Goal: Information Seeking & Learning: Learn about a topic

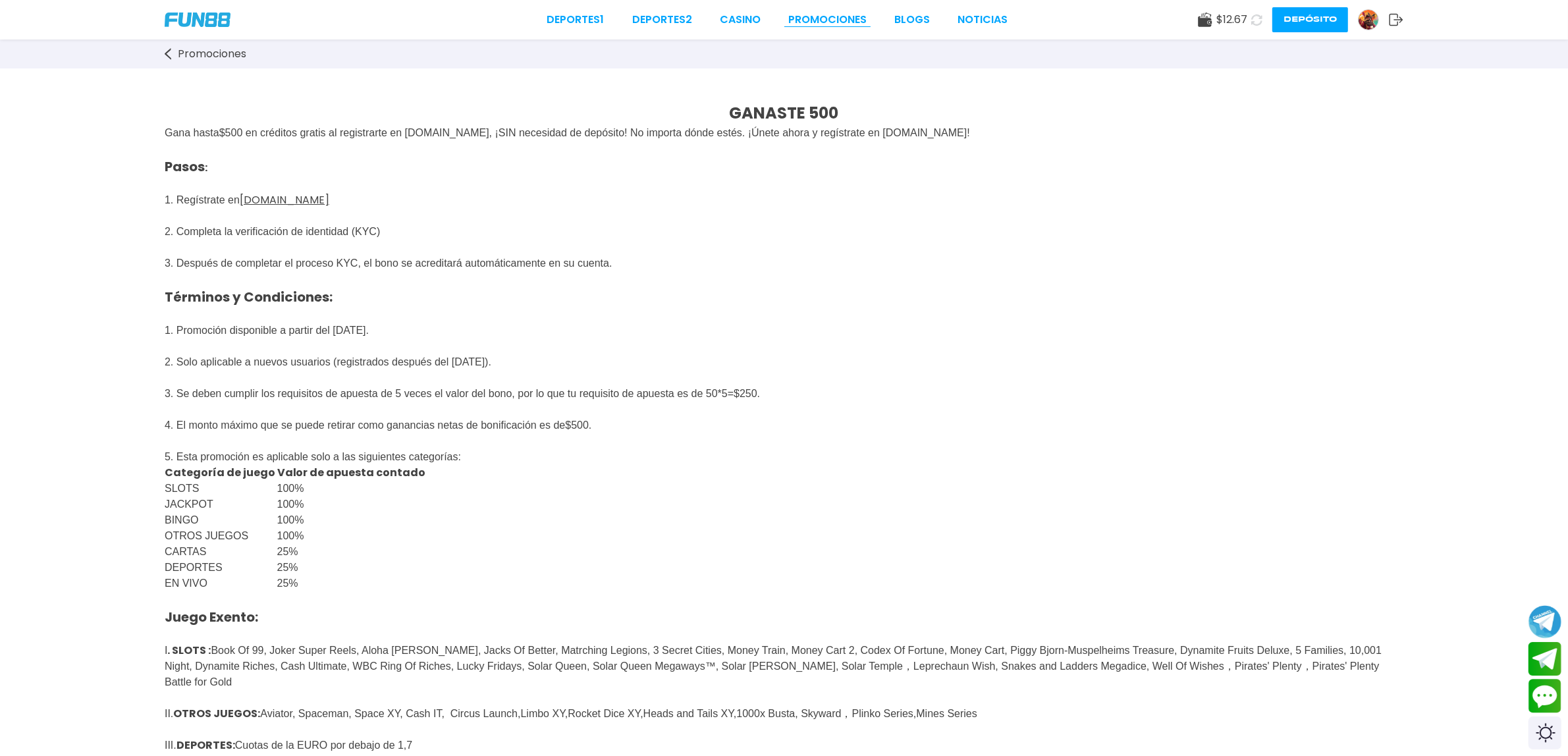
click at [823, 19] on link "Promociones" at bounding box center [828, 20] width 78 height 16
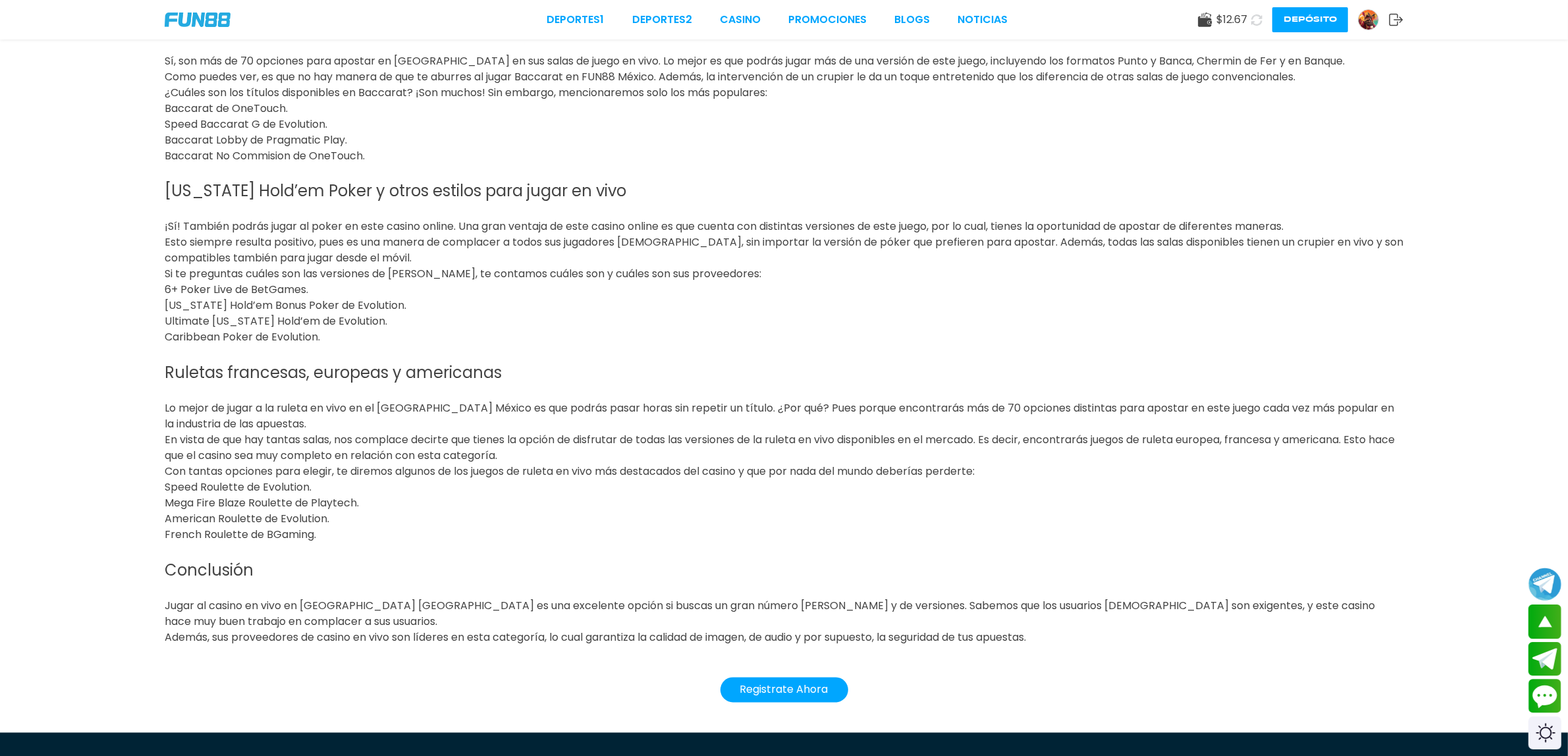
scroll to position [3129, 0]
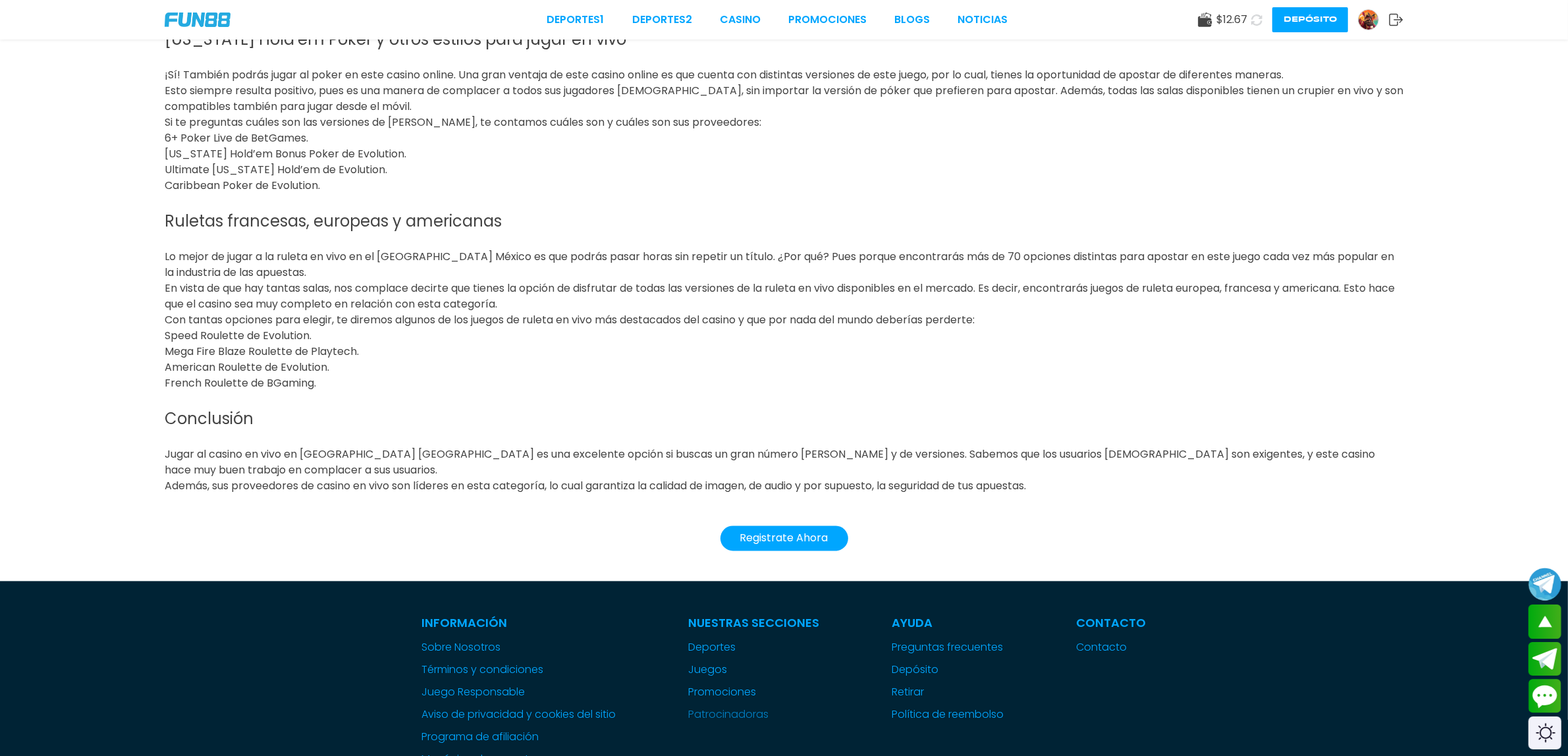
click at [697, 708] on link "Patrocinadoras" at bounding box center [754, 715] width 131 height 16
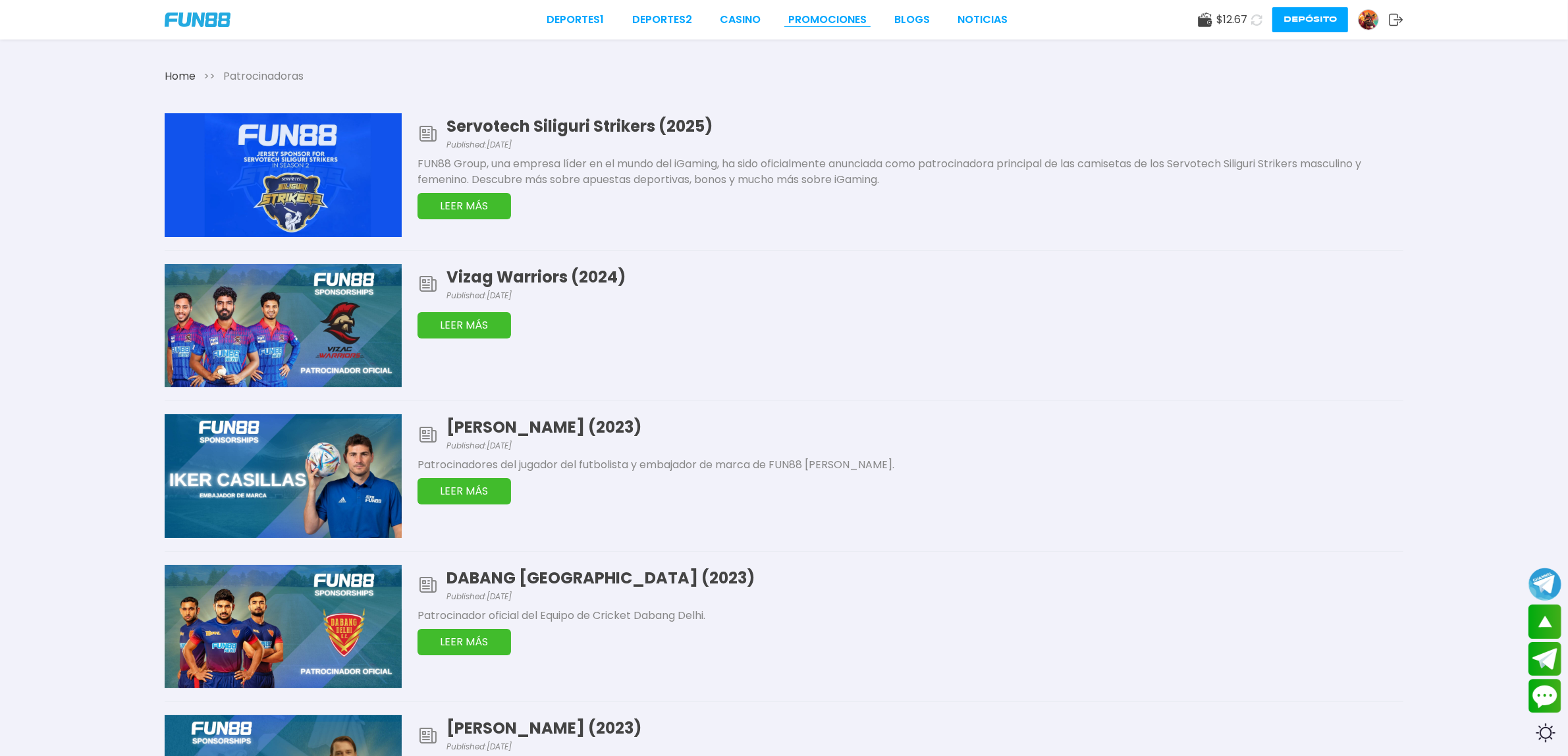
click at [812, 17] on link "Promociones" at bounding box center [828, 20] width 78 height 16
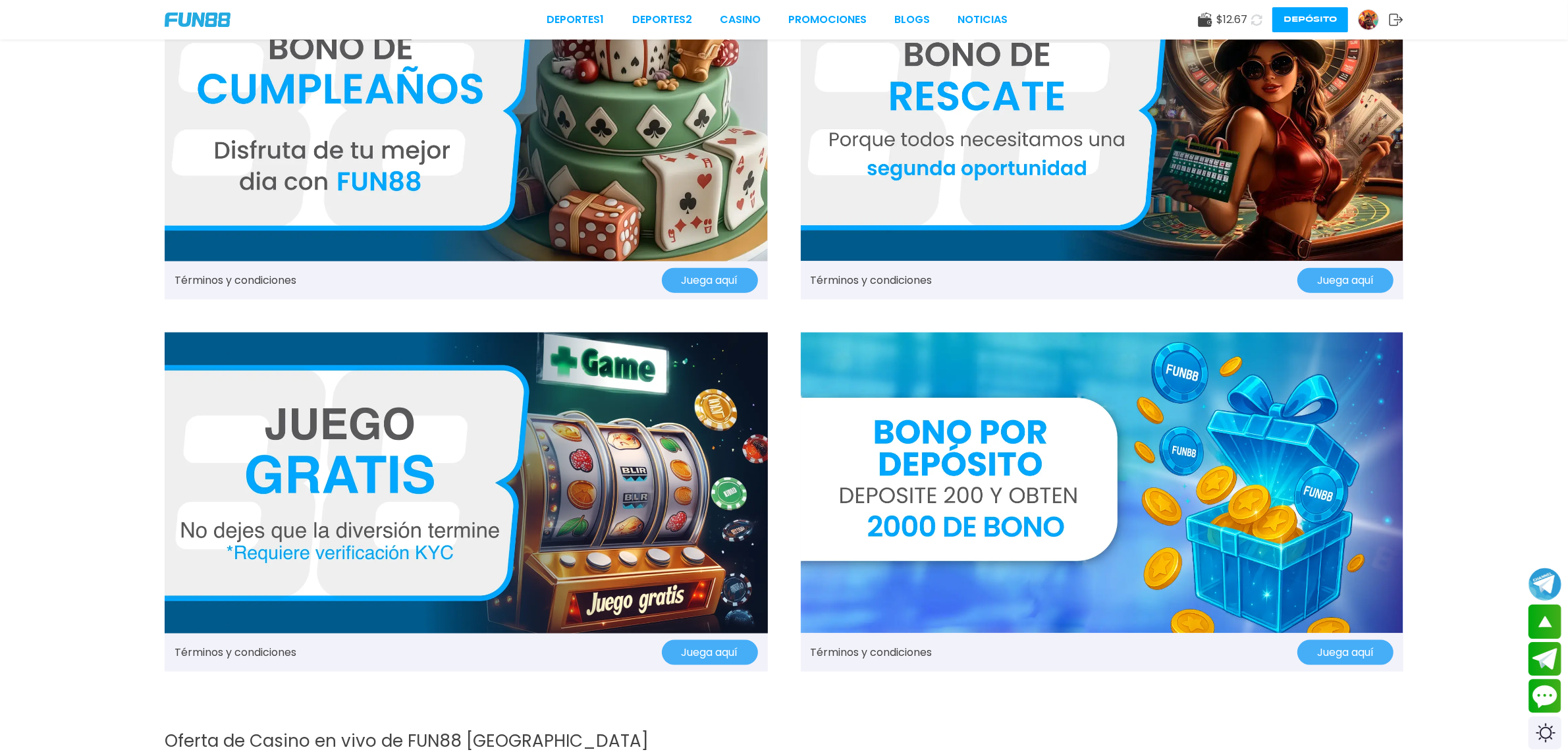
scroll to position [2223, 0]
